Goal: Use online tool/utility: Utilize a website feature to perform a specific function

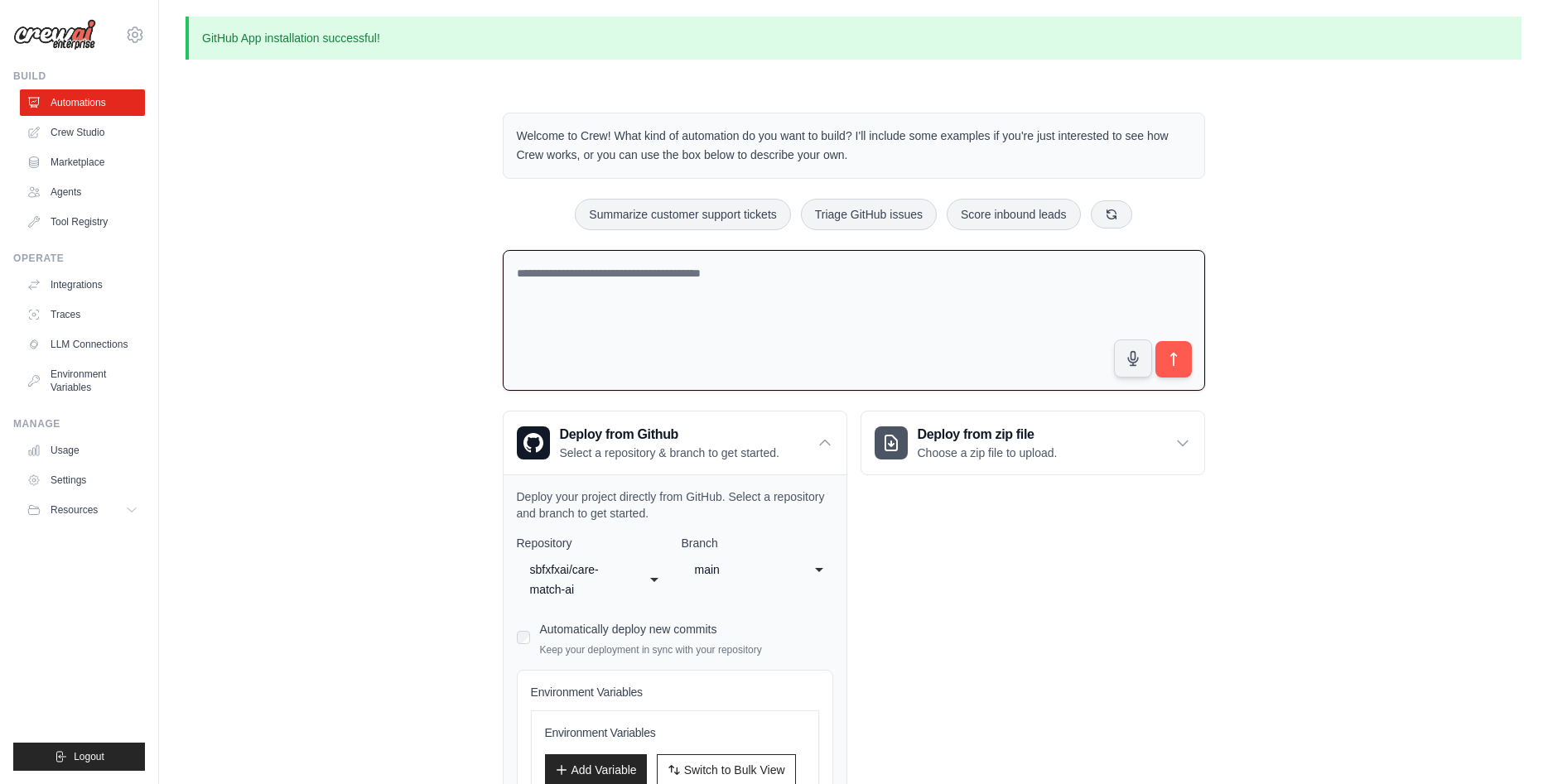
scroll to position [133, 0]
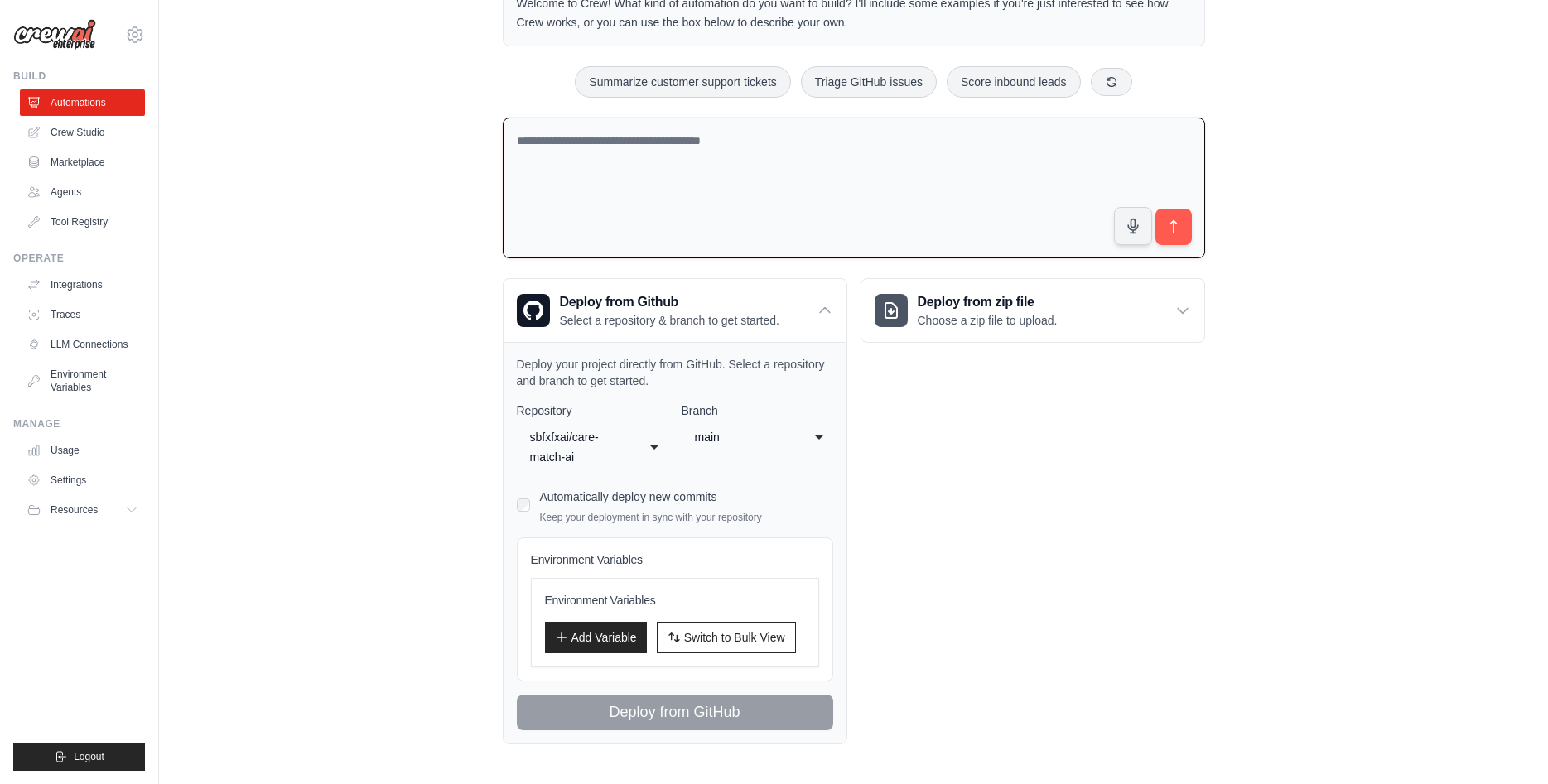
click at [797, 185] on textarea at bounding box center [854, 188] width 702 height 141
paste textarea "**********"
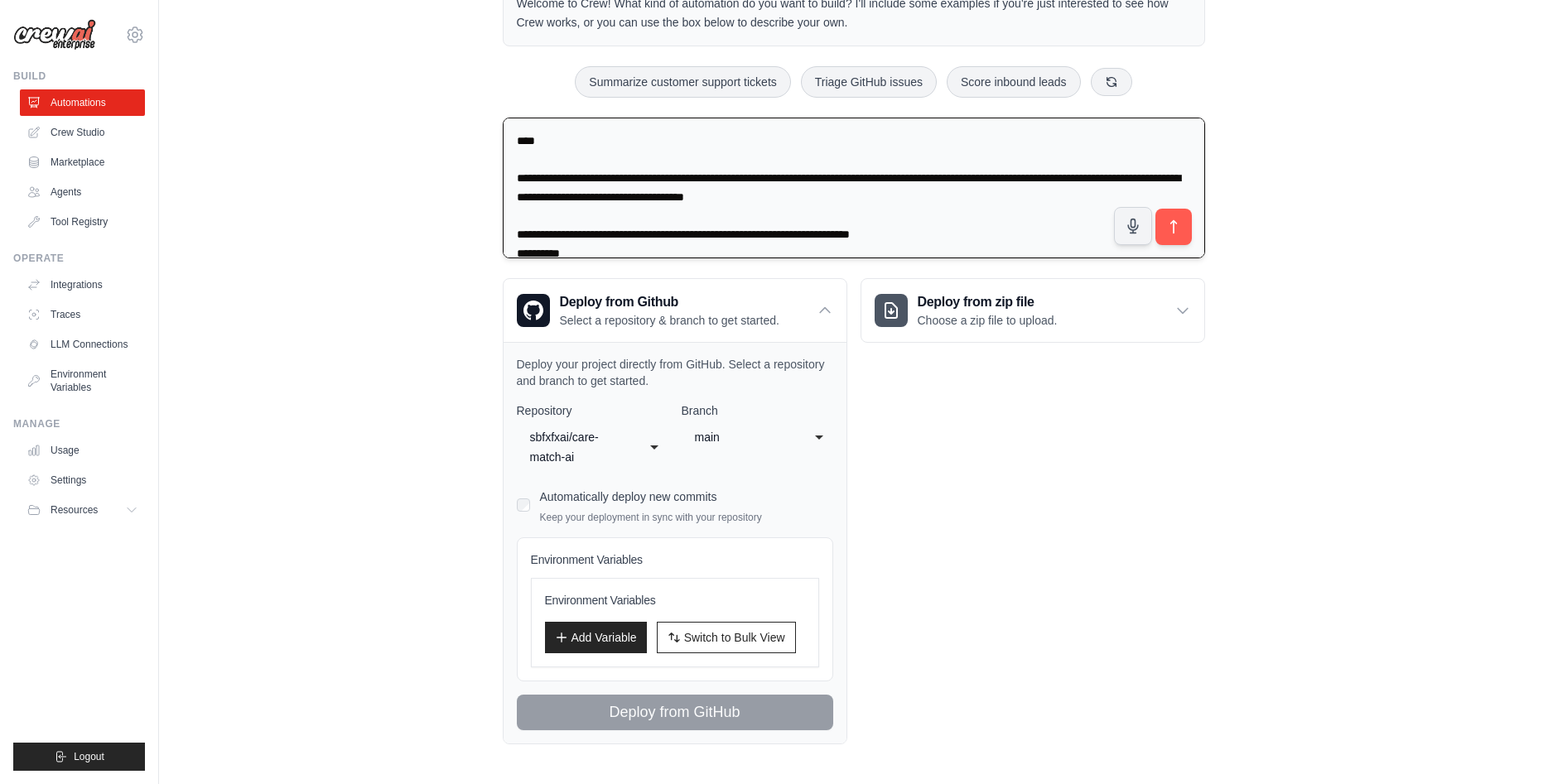
scroll to position [759, 0]
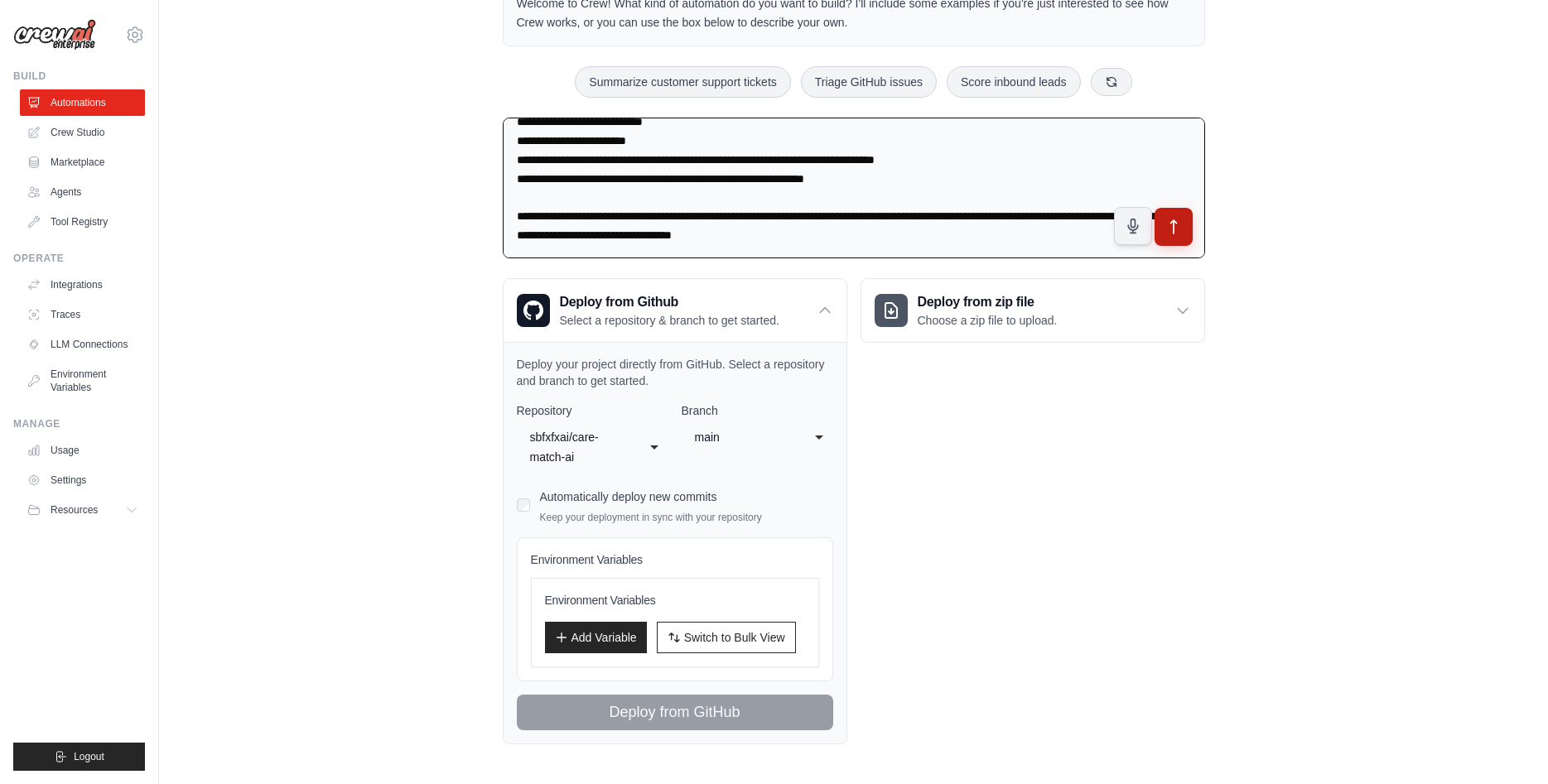
type textarea "**********"
click at [1172, 222] on icon "submit" at bounding box center [1174, 227] width 17 height 17
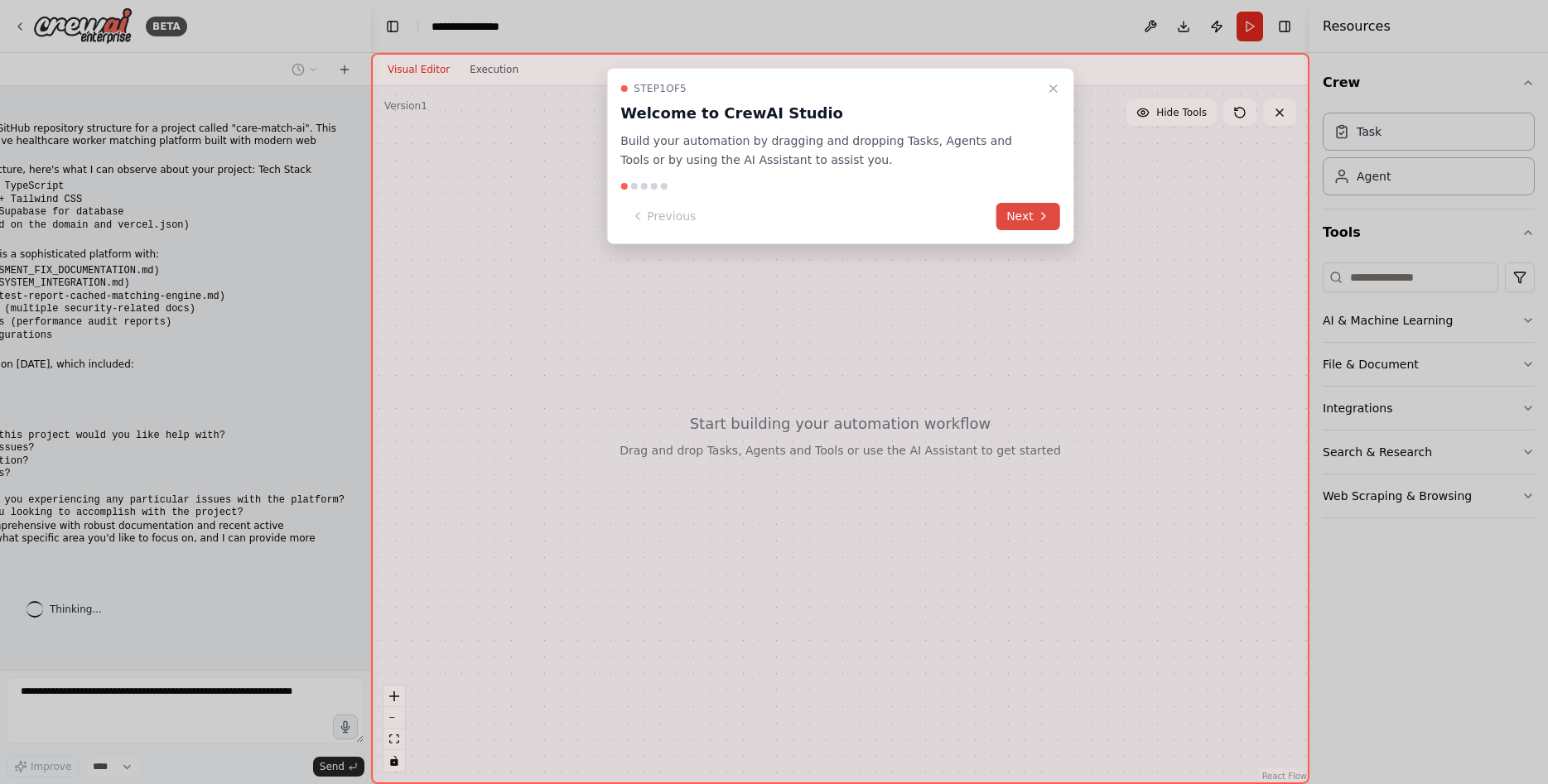
click at [1023, 217] on button "Next" at bounding box center [1029, 217] width 64 height 28
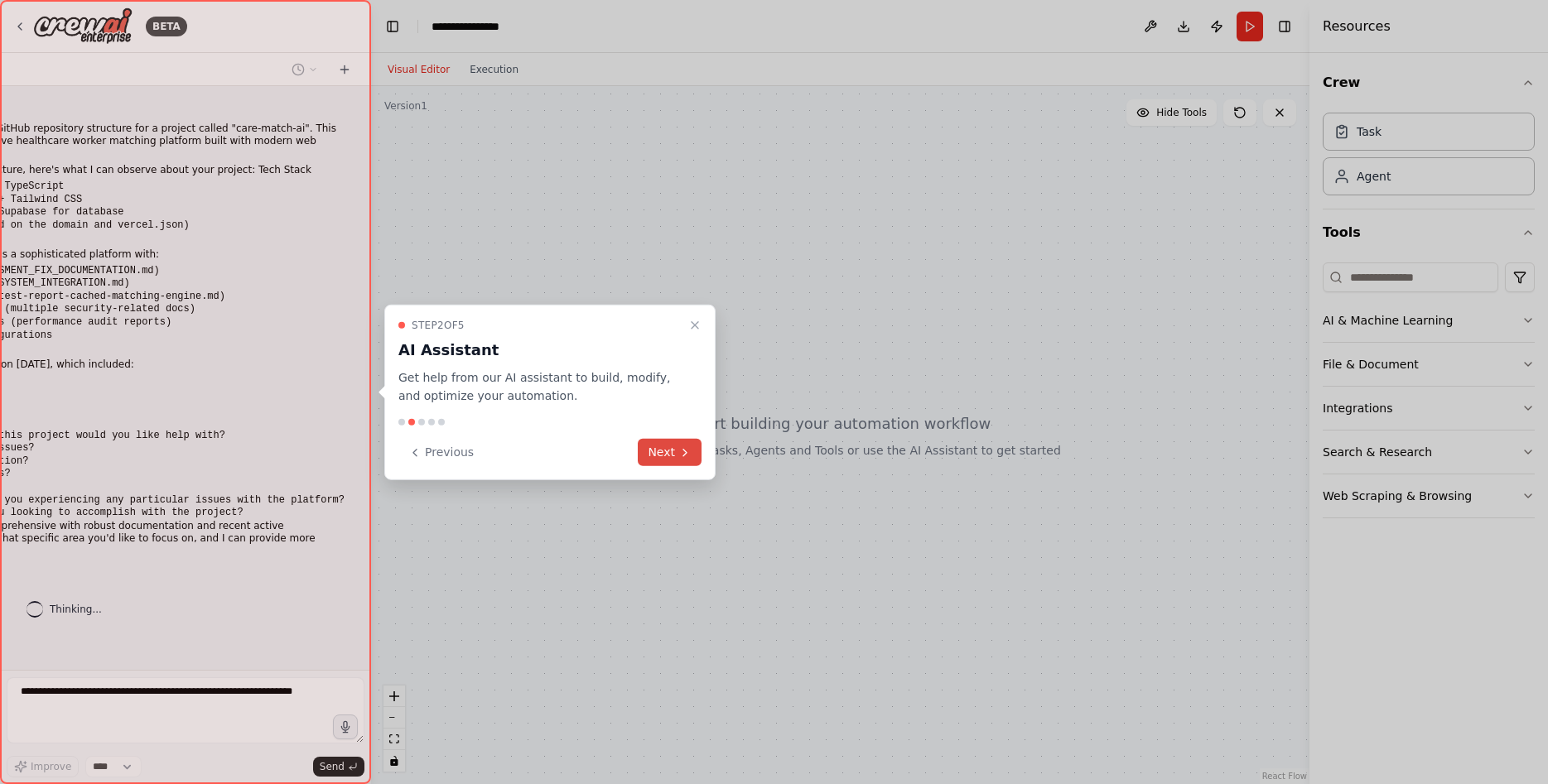
click at [657, 458] on button "Next" at bounding box center [670, 453] width 64 height 28
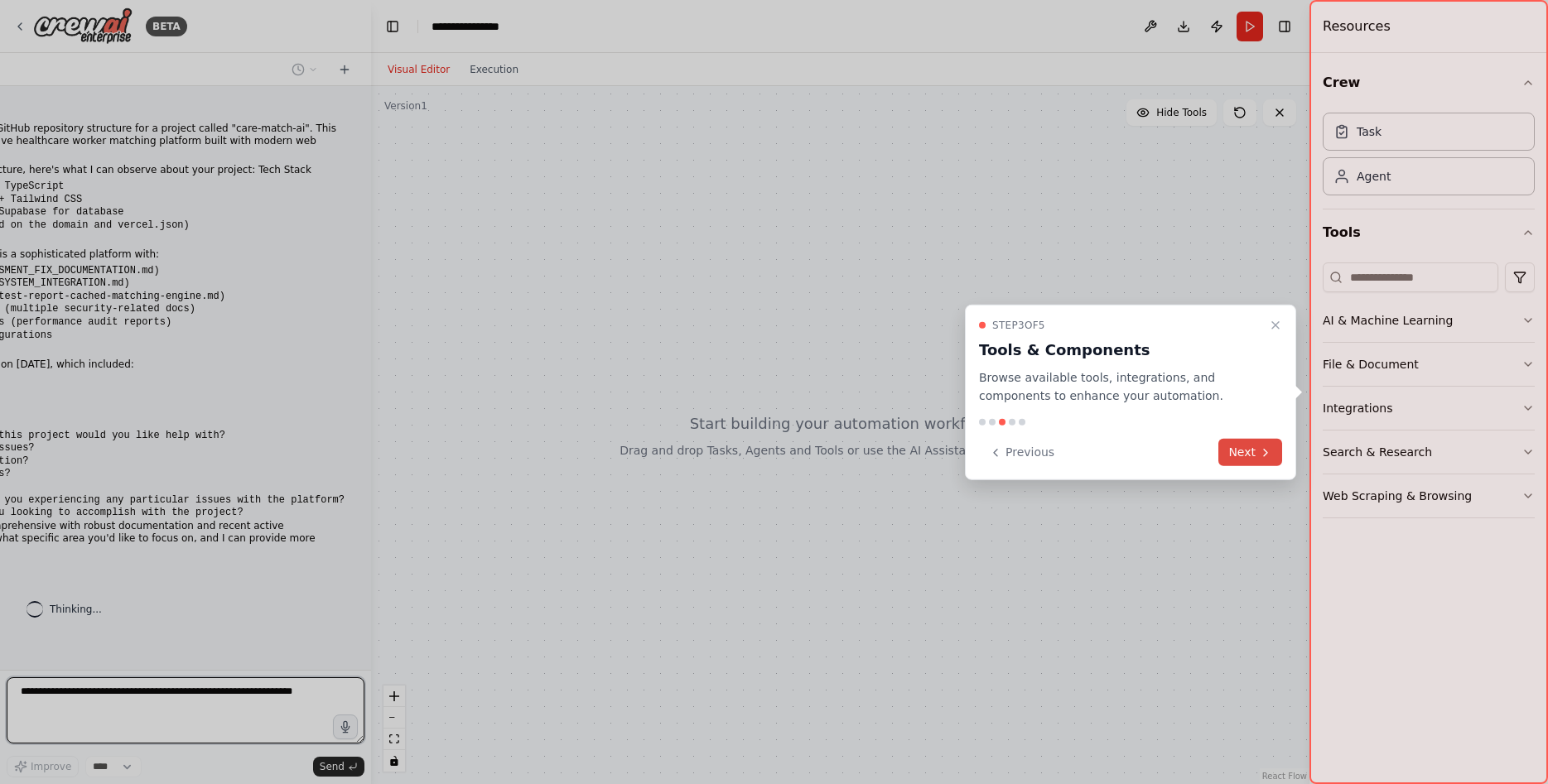
click at [1237, 453] on button "Next" at bounding box center [1251, 453] width 64 height 28
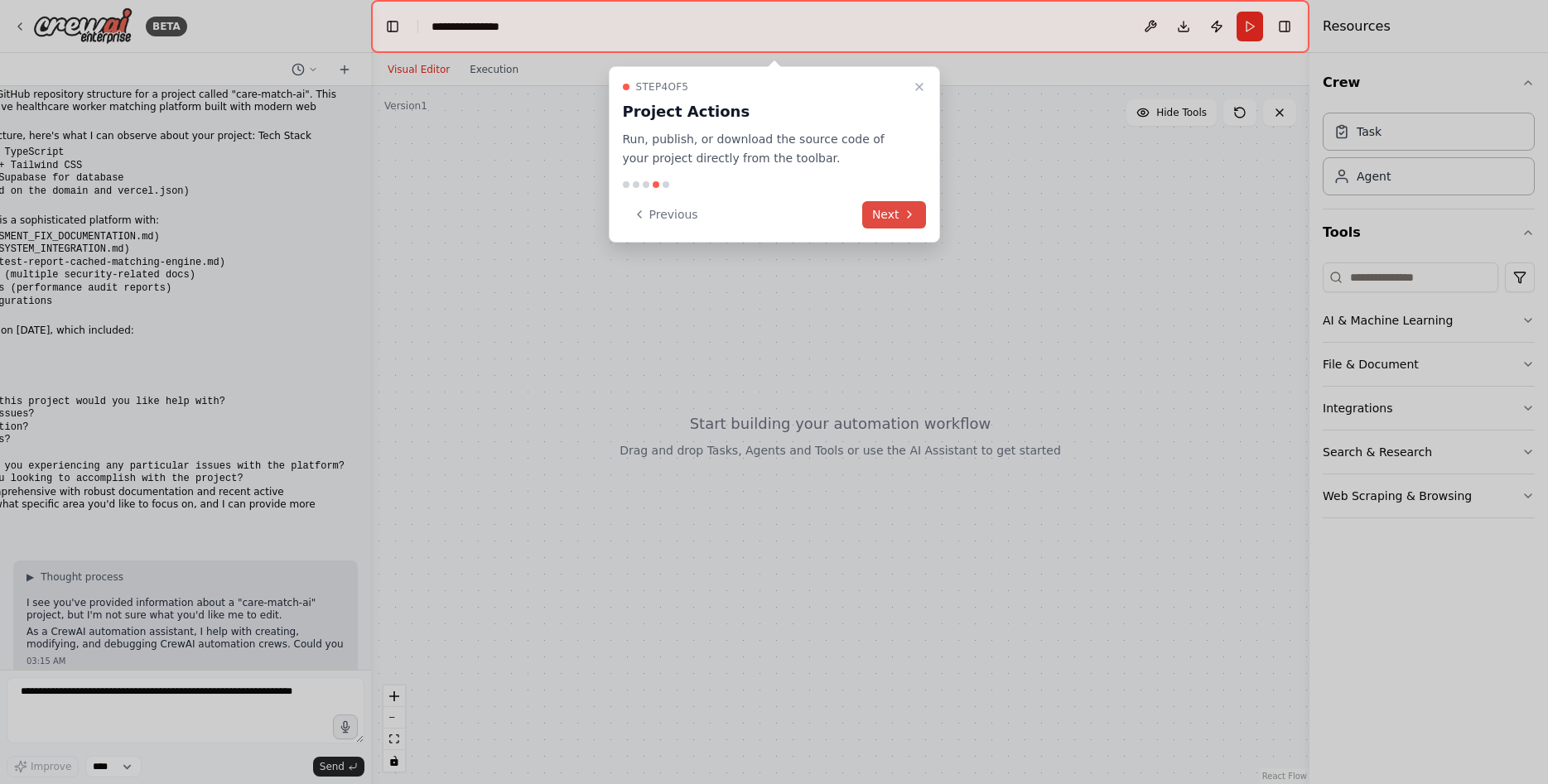
click at [905, 206] on button "Next" at bounding box center [894, 215] width 64 height 28
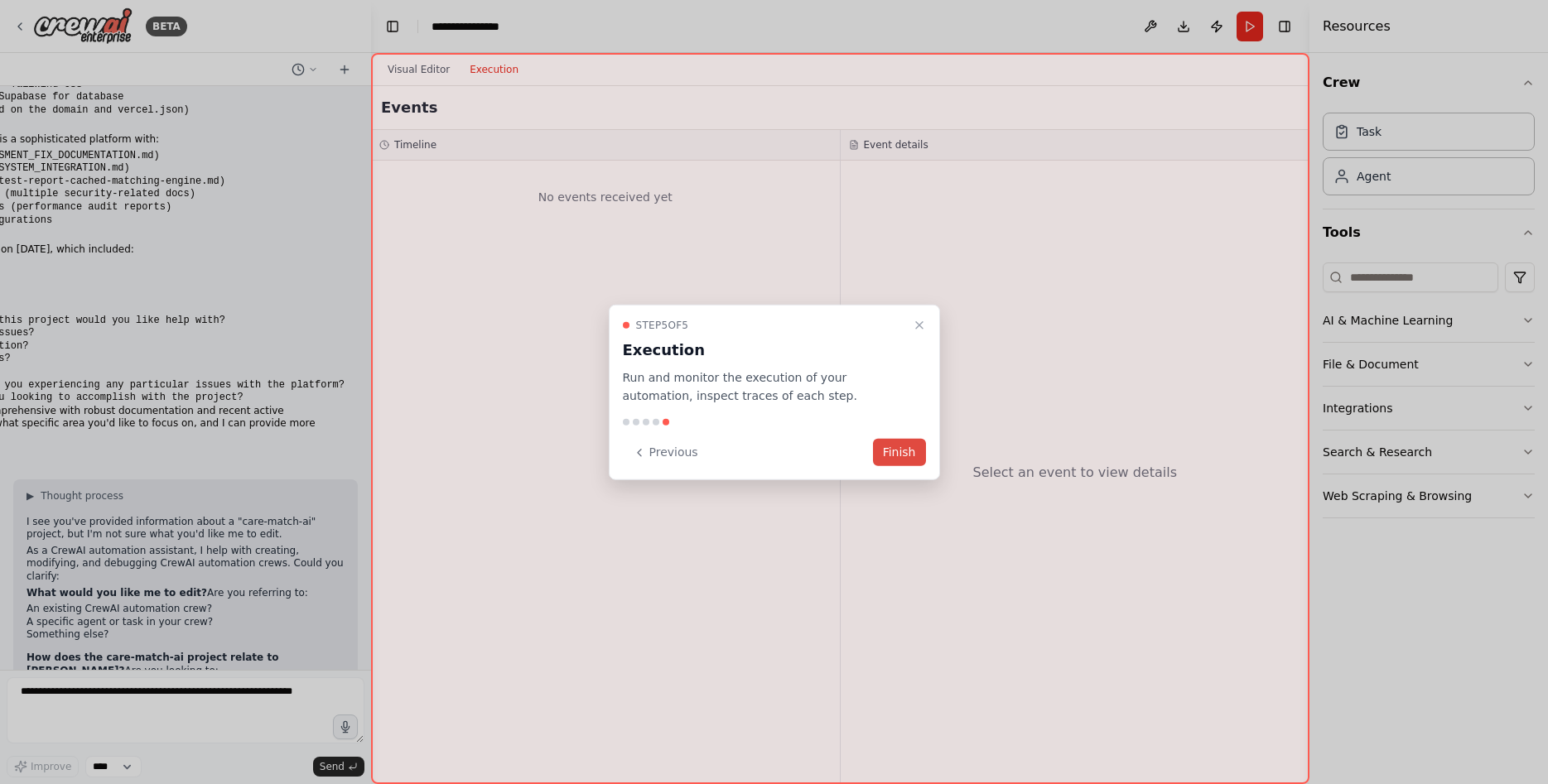
click at [895, 453] on button "Finish" at bounding box center [899, 453] width 53 height 28
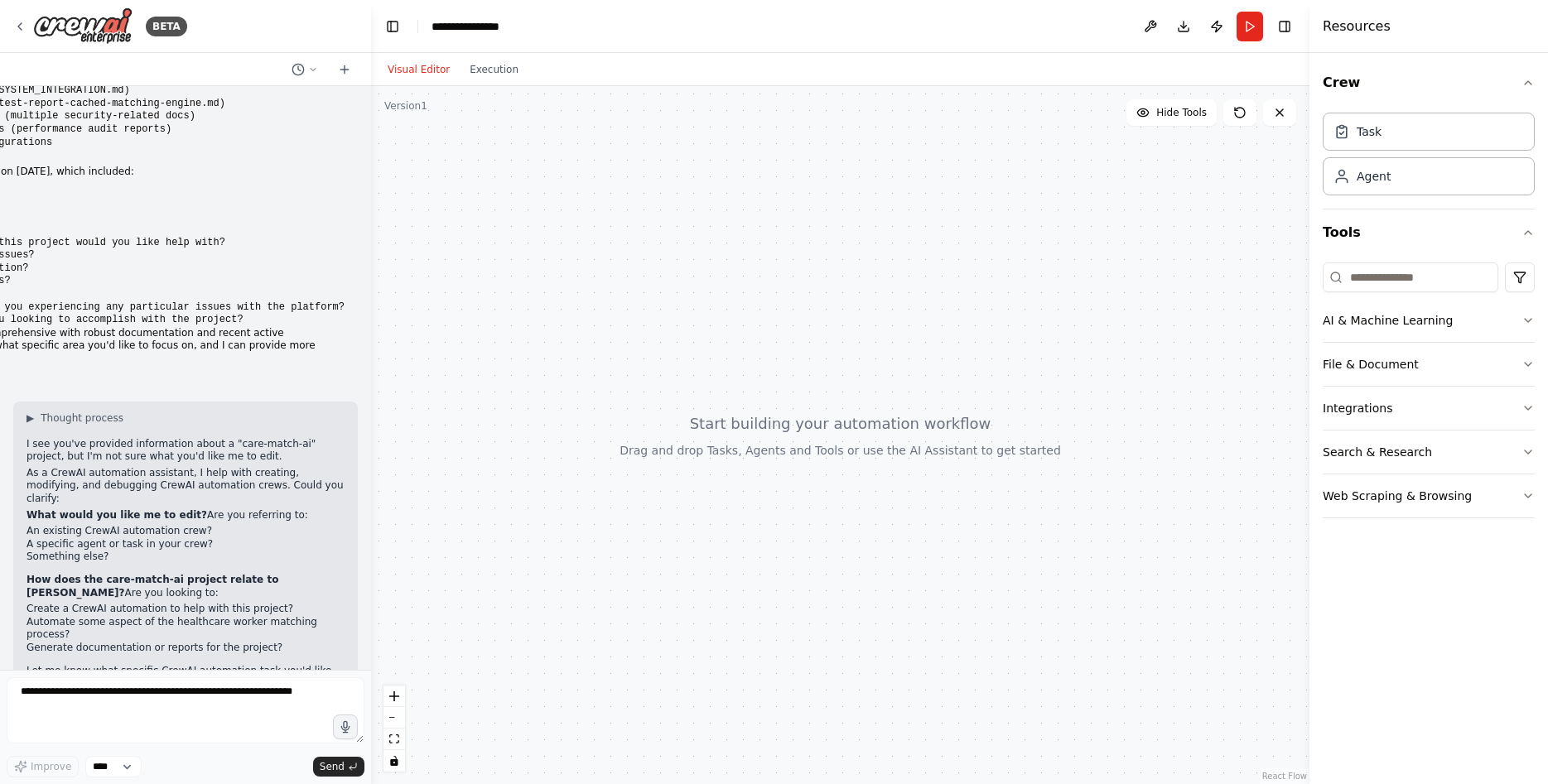
scroll to position [205, 0]
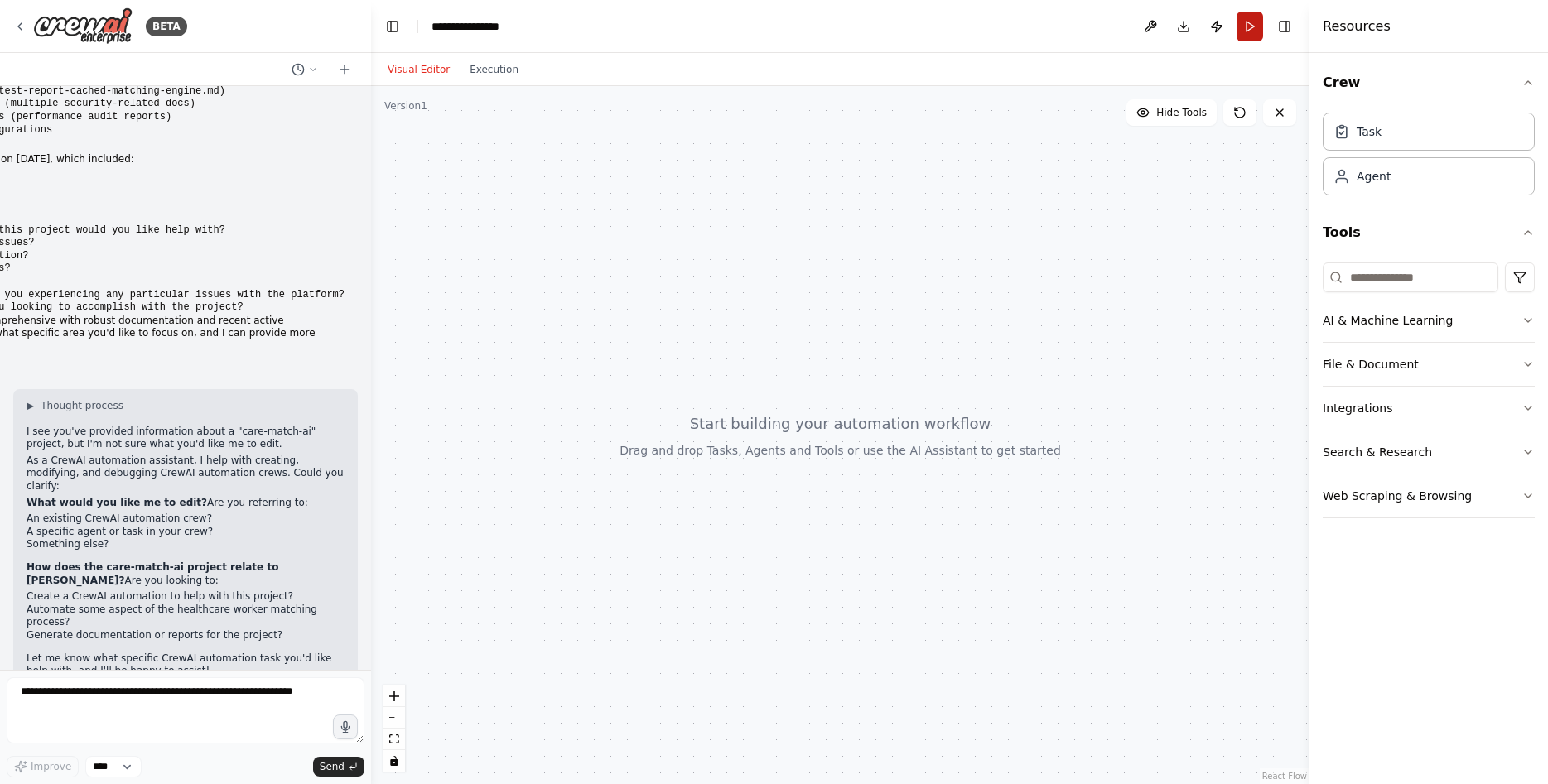
click at [1244, 26] on button "Run" at bounding box center [1250, 26] width 27 height 29
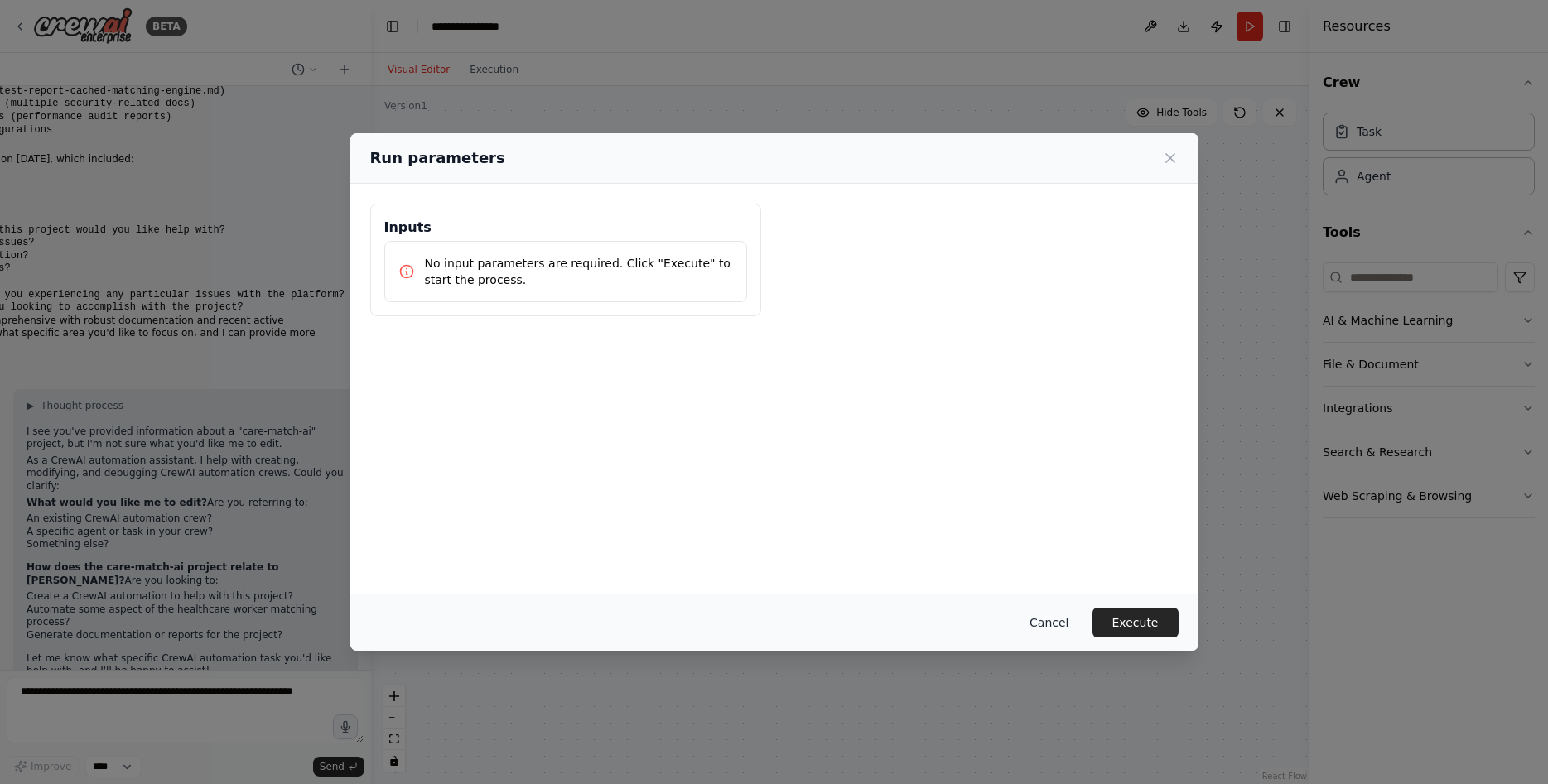
click at [1060, 618] on button "Cancel" at bounding box center [1050, 622] width 66 height 29
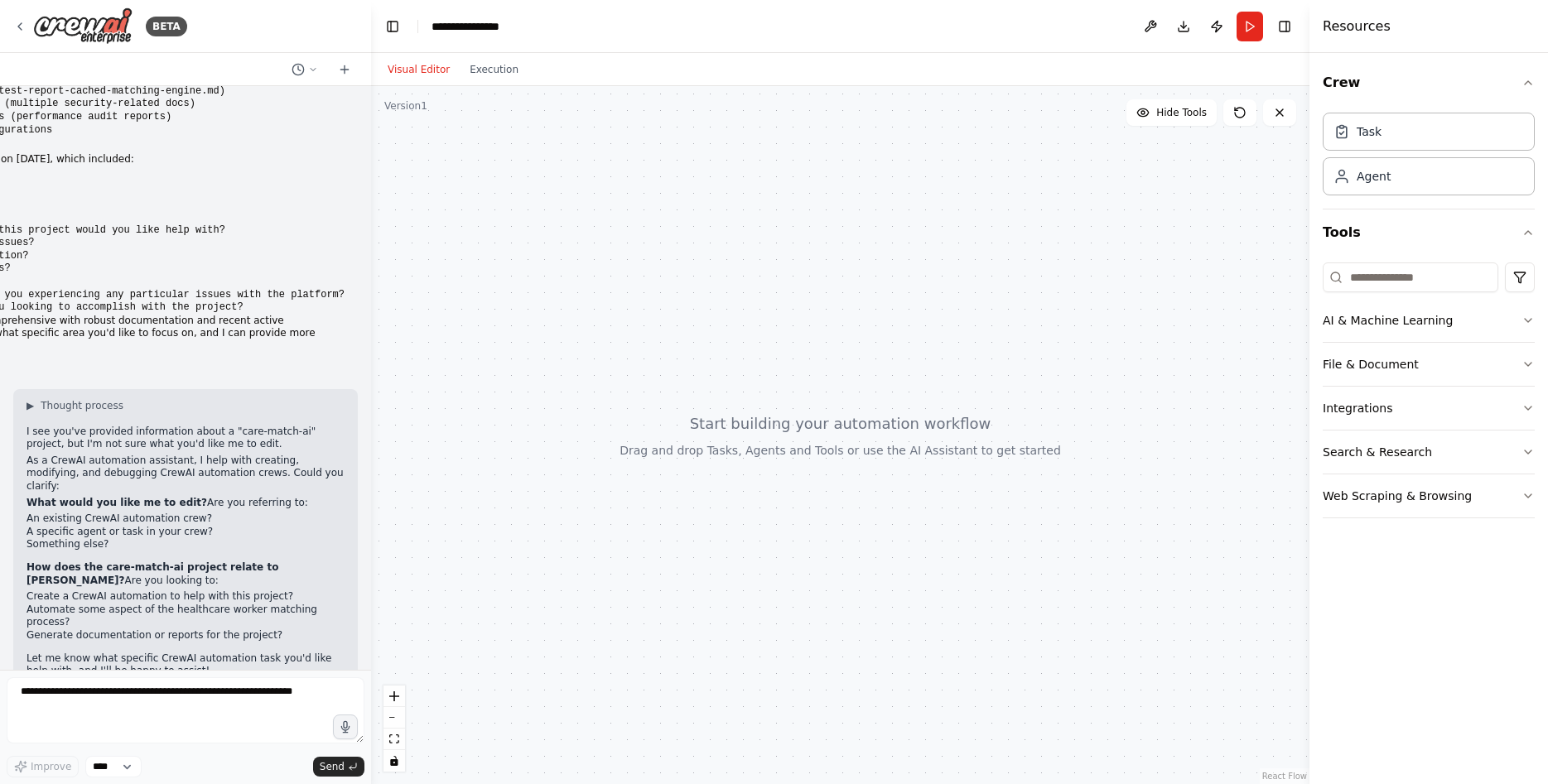
click at [593, 293] on div at bounding box center [840, 435] width 939 height 698
click at [1458, 327] on button "AI & Machine Learning" at bounding box center [1428, 321] width 212 height 43
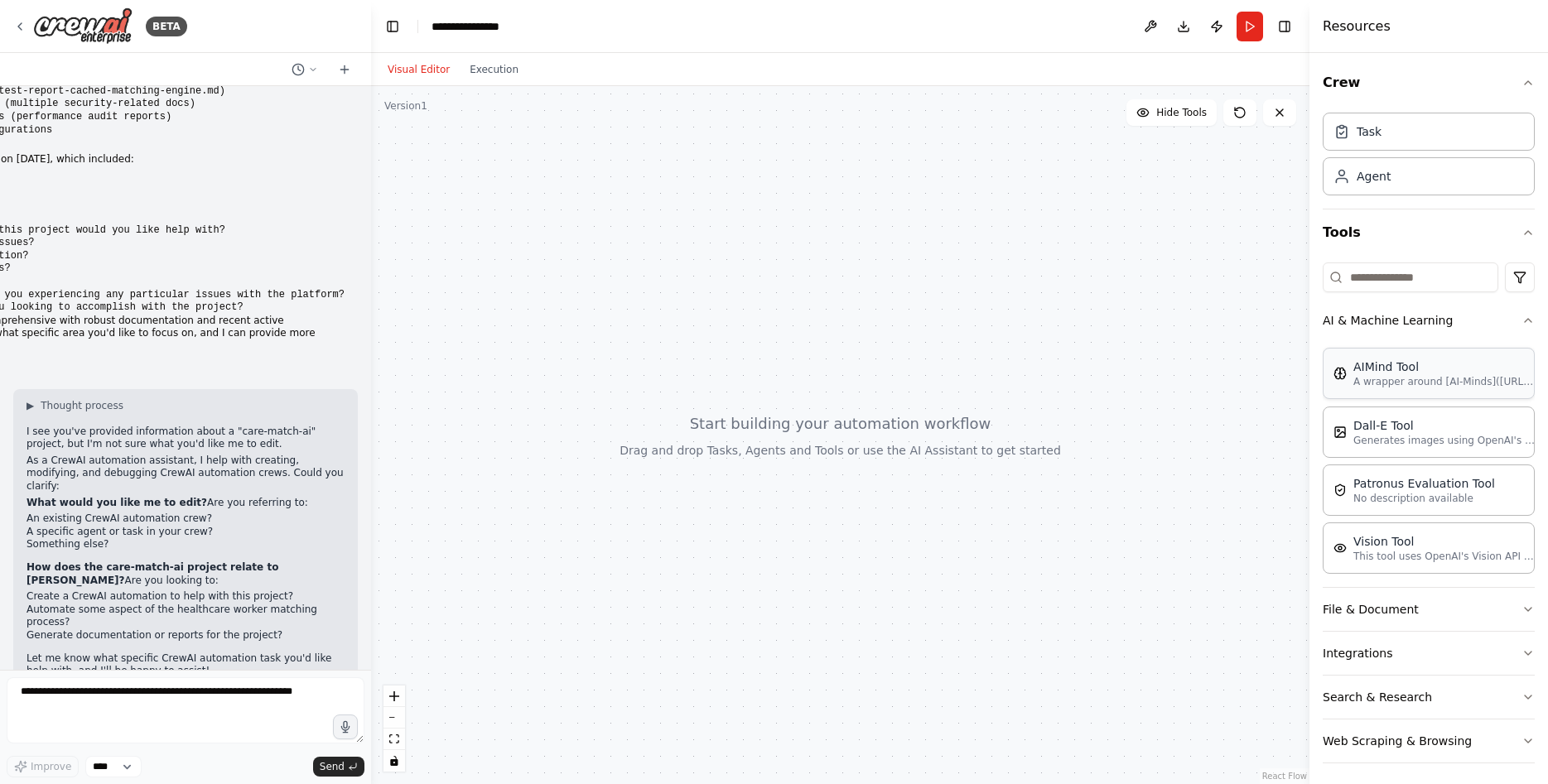
click at [1441, 392] on div "AIMind Tool A wrapper around [AI-Minds](https://mindsdb.com/minds). Useful for …" at bounding box center [1428, 373] width 212 height 51
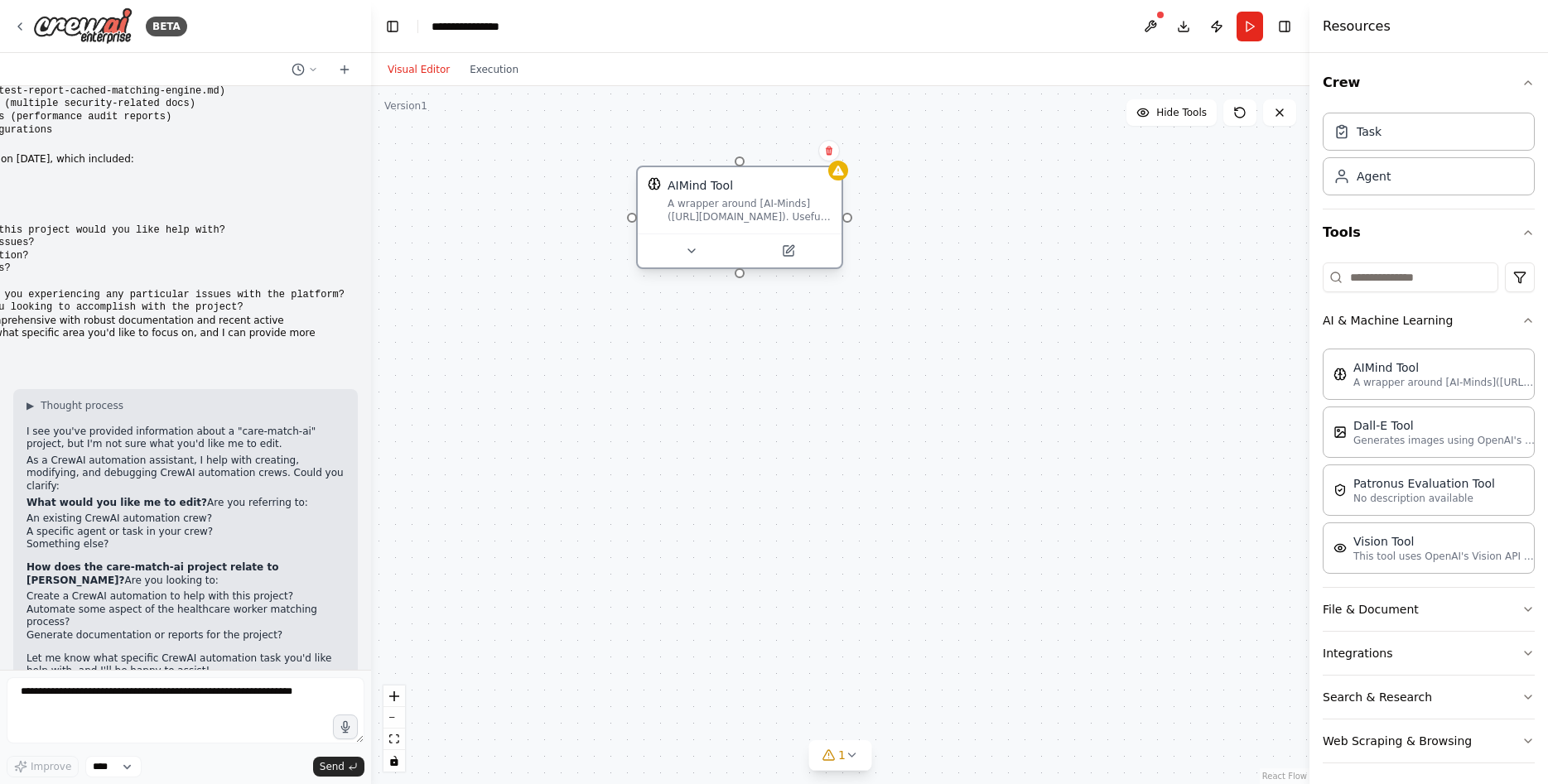
drag, startPoint x: 940, startPoint y: 374, endPoint x: 716, endPoint y: 202, distance: 282.4
click at [716, 202] on div "A wrapper around [AI-Minds](https://mindsdb.com/minds). Useful for when you nee…" at bounding box center [749, 210] width 164 height 27
click at [724, 402] on div "AIMind Tool A wrapper around [AI-Minds](https://mindsdb.com/minds). Useful for …" at bounding box center [840, 435] width 939 height 698
click at [718, 427] on div "AIMind Tool A wrapper around [AI-Minds](https://mindsdb.com/minds). Useful for …" at bounding box center [840, 435] width 939 height 698
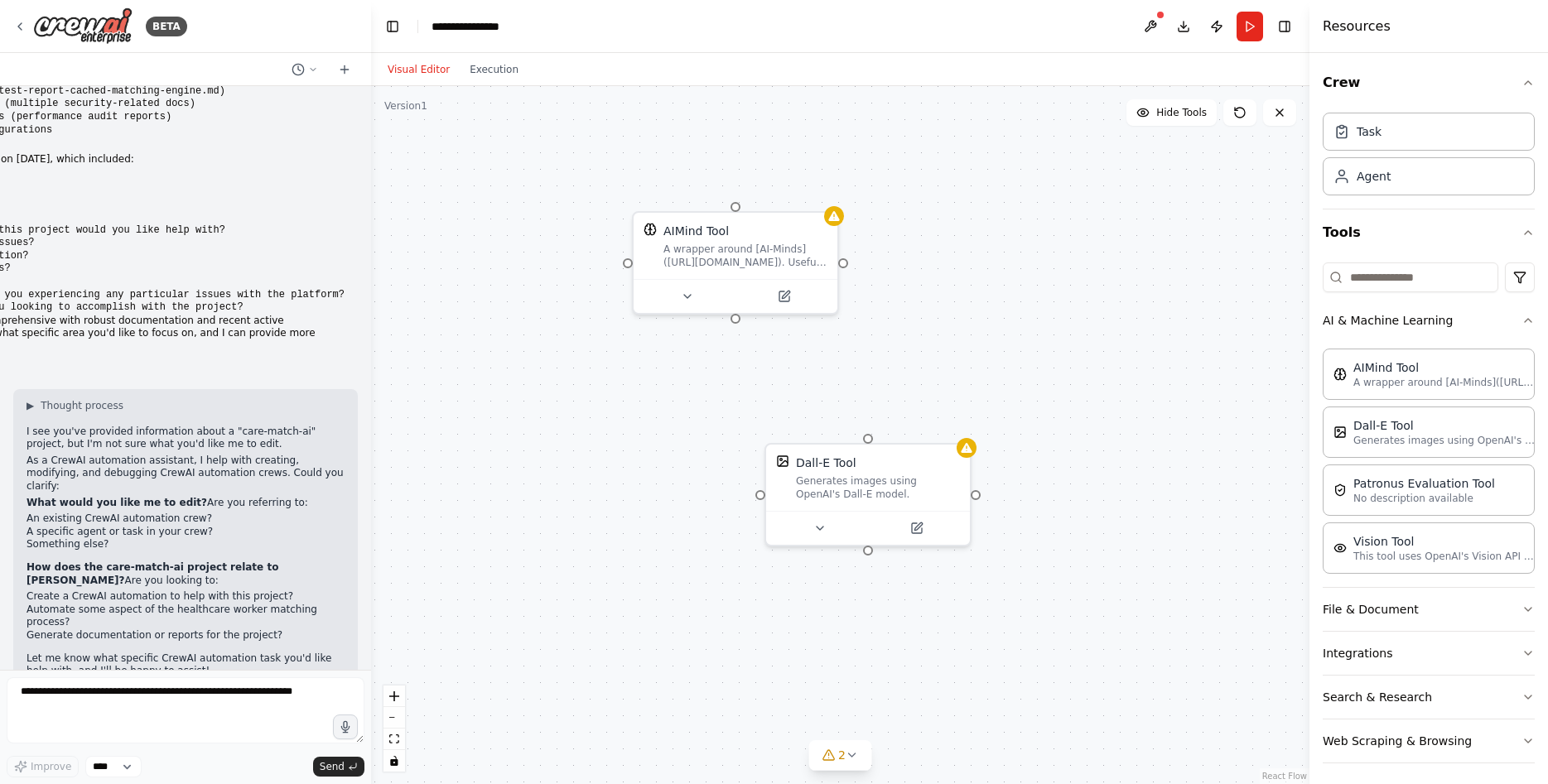
drag, startPoint x: 720, startPoint y: 292, endPoint x: 670, endPoint y: 263, distance: 57.8
click at [670, 263] on div "AIMind Tool A wrapper around [AI-Minds](https://mindsdb.com/minds). Useful for …" at bounding box center [840, 435] width 939 height 698
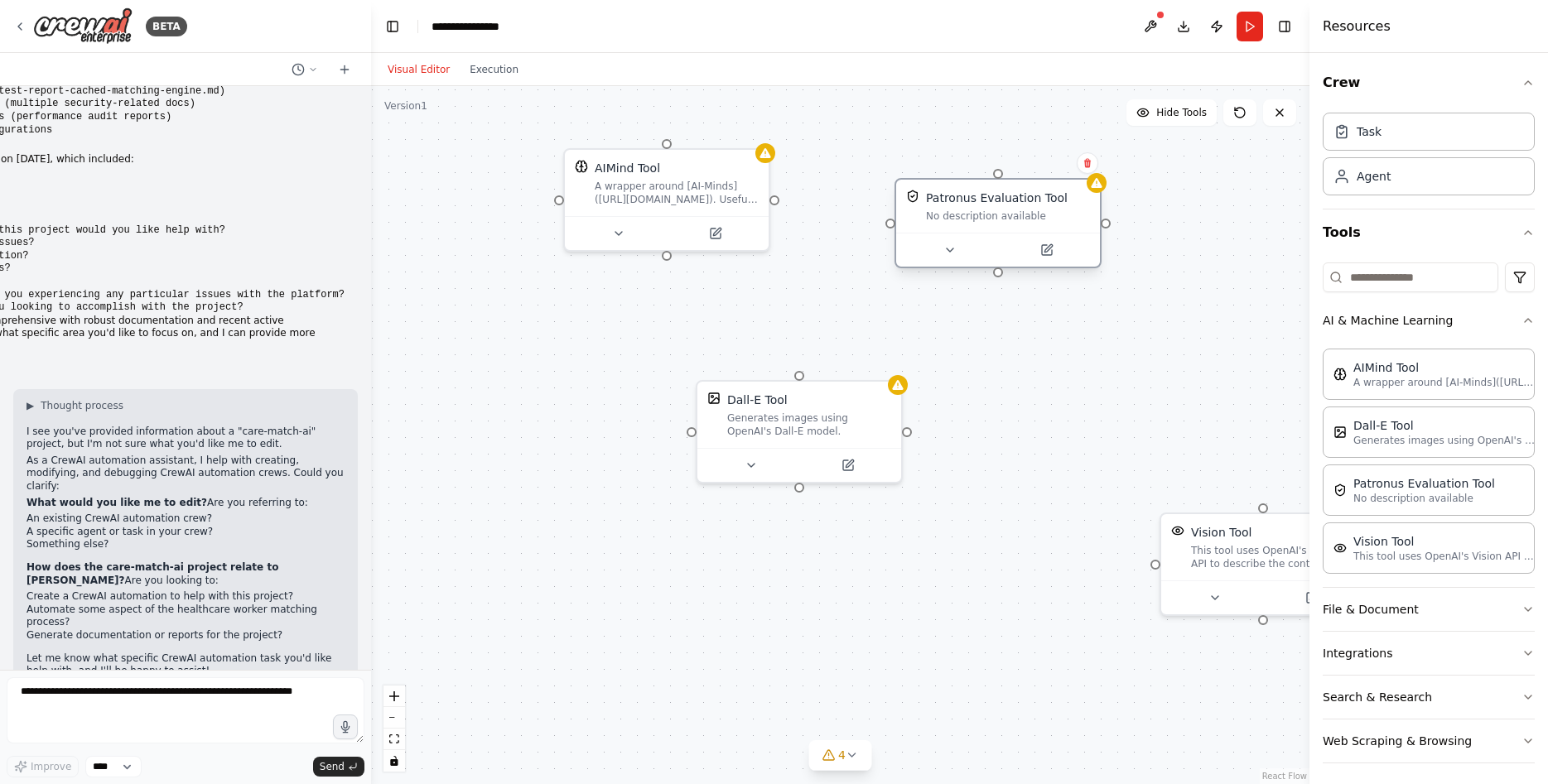
drag, startPoint x: 1161, startPoint y: 277, endPoint x: 901, endPoint y: 223, distance: 265.5
click at [901, 223] on div "Patronus Evaluation Tool No description available" at bounding box center [998, 205] width 204 height 53
drag, startPoint x: 1208, startPoint y: 580, endPoint x: 1025, endPoint y: 458, distance: 219.9
click at [1143, 509] on div "Vision Tool This tool uses OpenAI's Vision API to describe the contents of an i…" at bounding box center [1246, 560] width 207 height 103
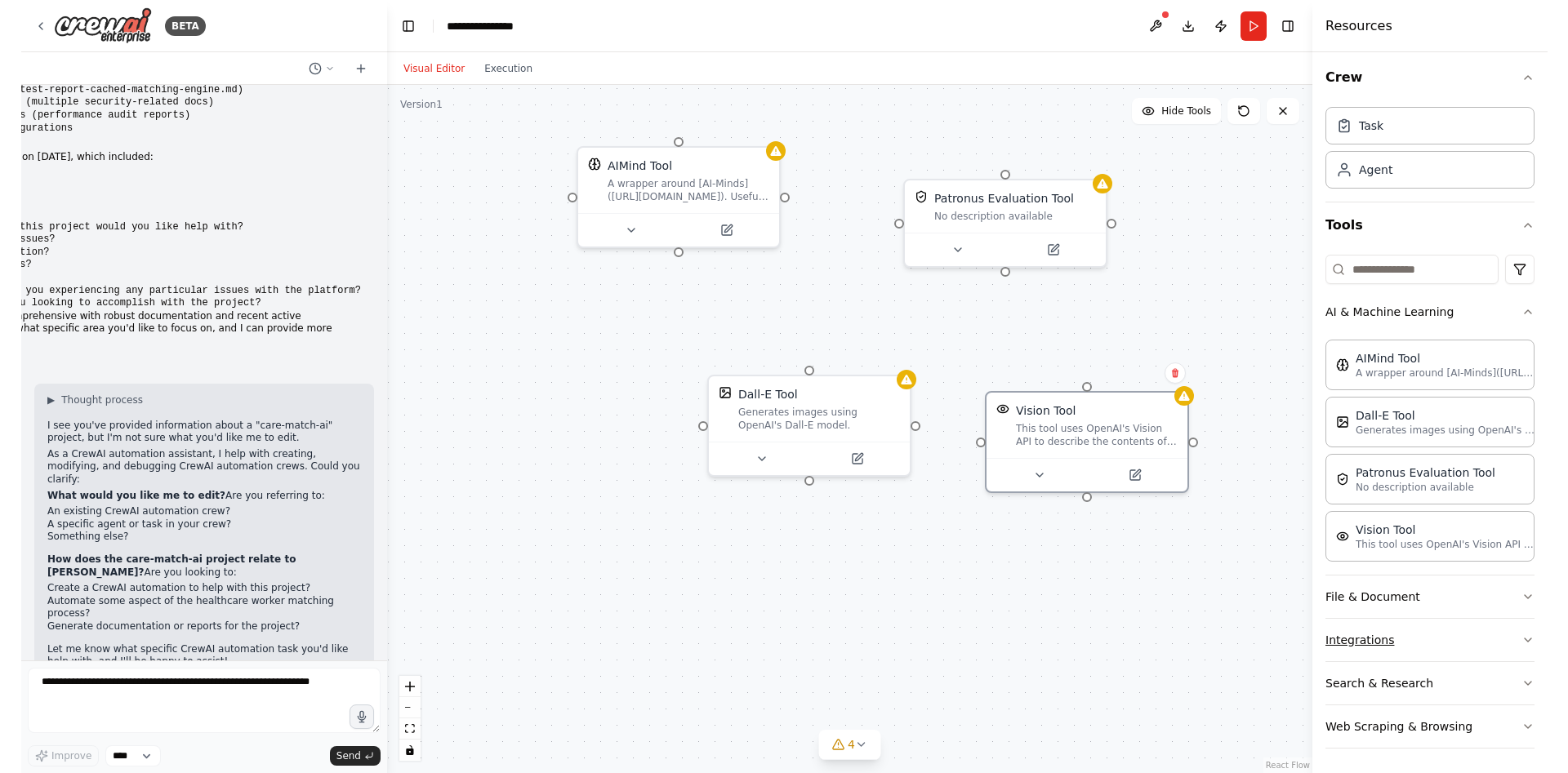
scroll to position [6, 0]
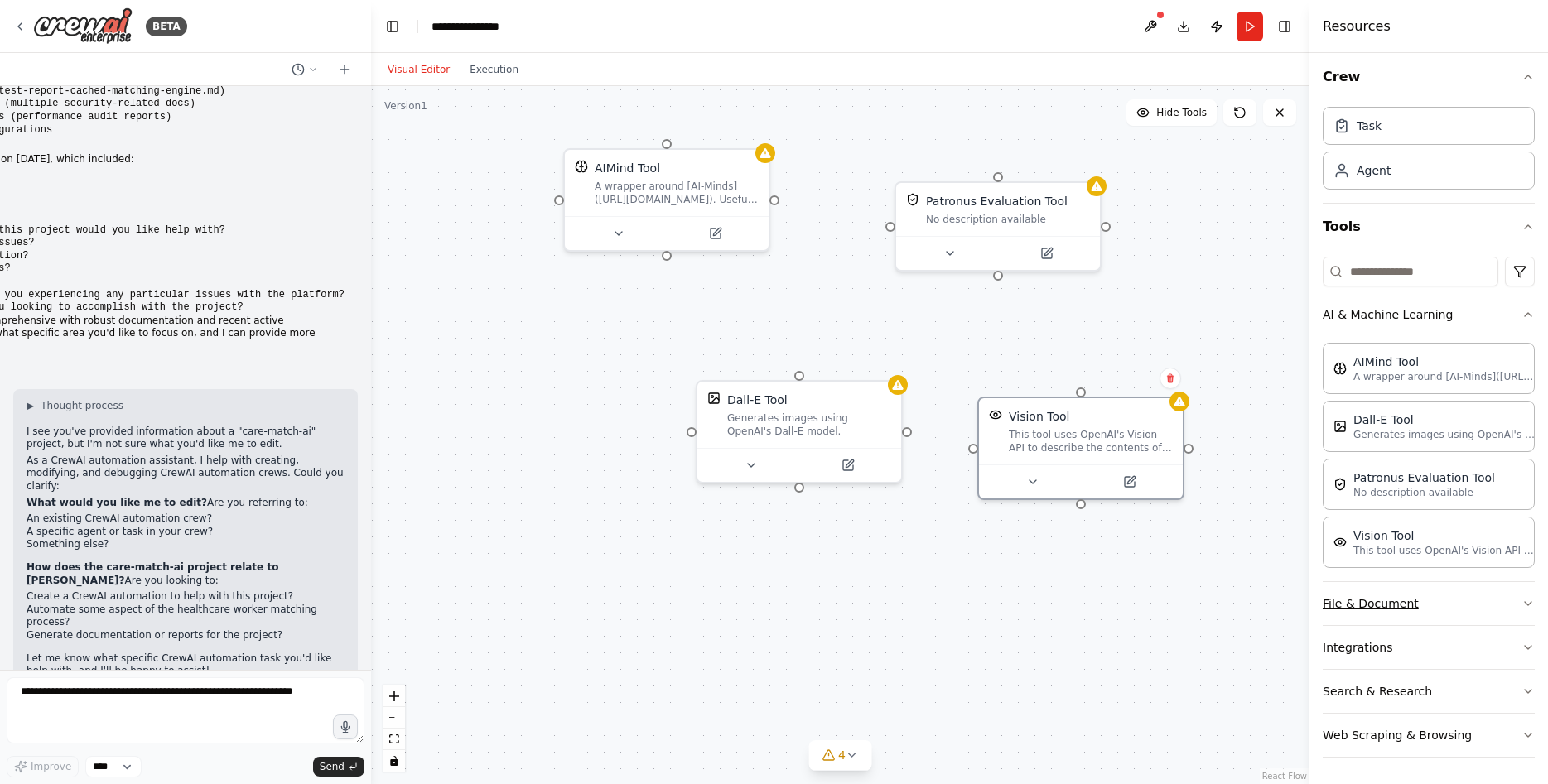
click at [1417, 608] on button "File & Document" at bounding box center [1428, 604] width 212 height 43
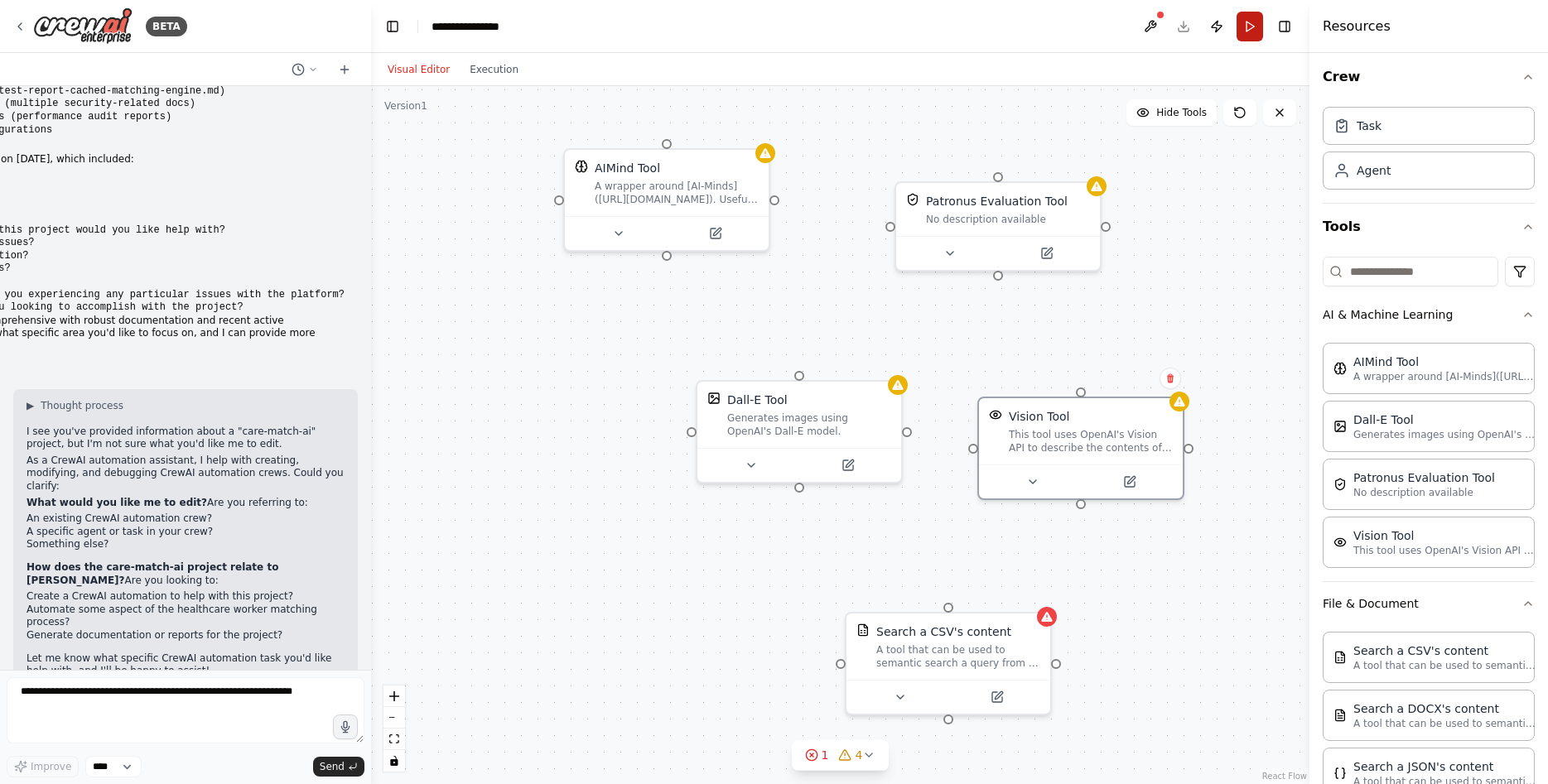
click at [1249, 20] on button "Run" at bounding box center [1250, 26] width 27 height 29
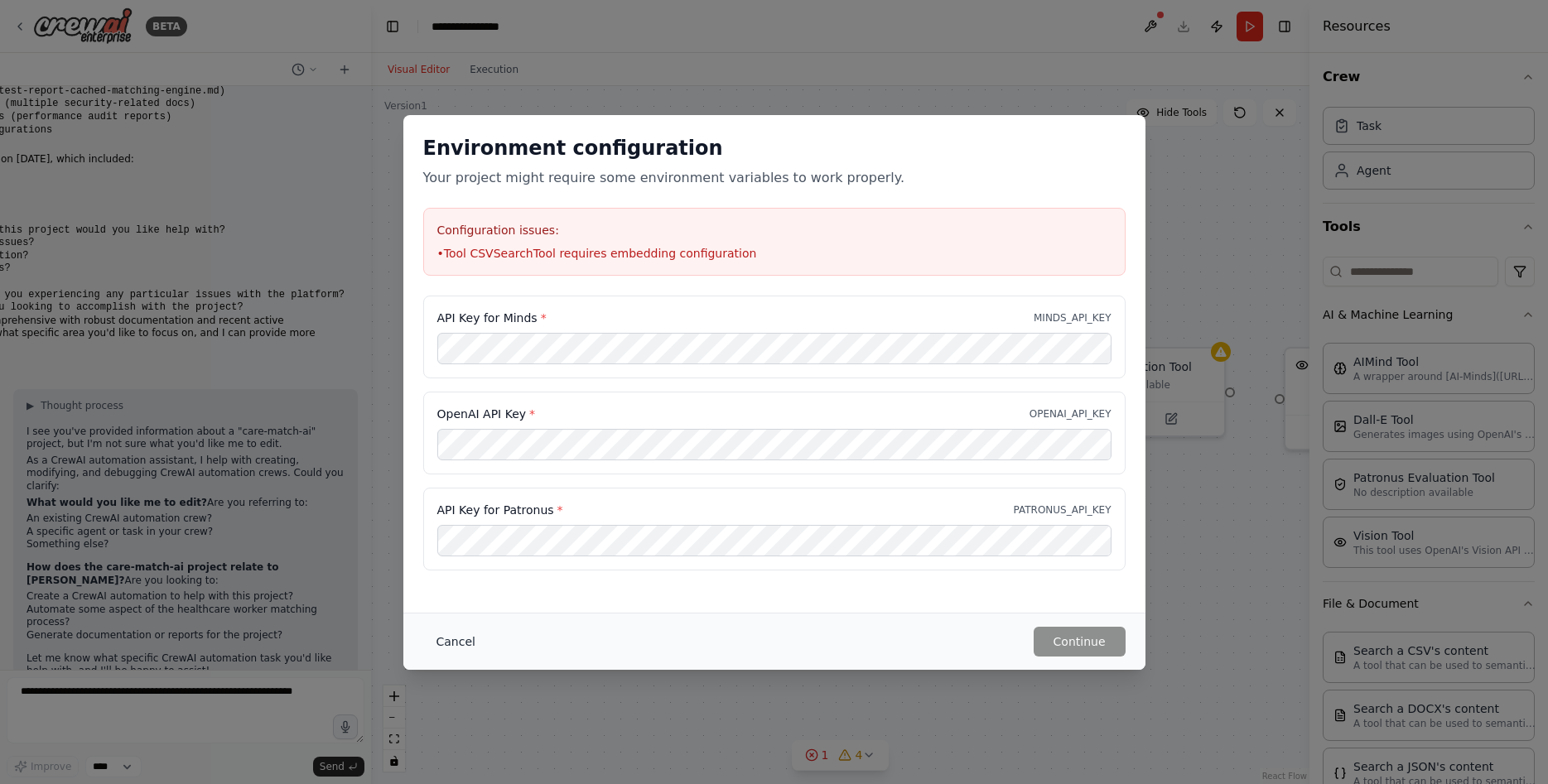
click at [446, 643] on button "Cancel" at bounding box center [456, 641] width 66 height 29
